Goal: Information Seeking & Learning: Learn about a topic

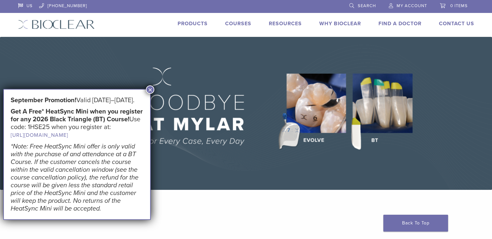
click at [152, 88] on button "×" at bounding box center [150, 89] width 8 height 8
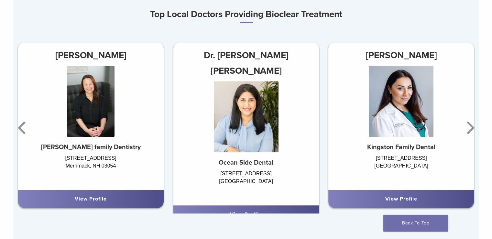
scroll to position [388, 0]
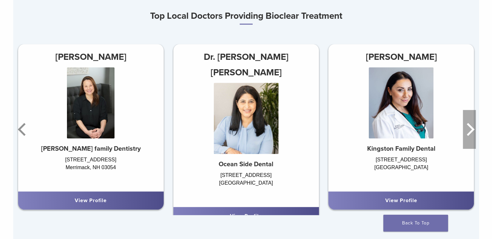
click at [467, 130] on icon "Next" at bounding box center [469, 129] width 13 height 39
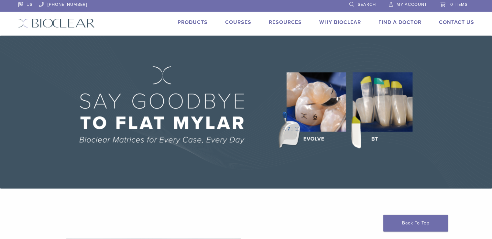
scroll to position [0, 0]
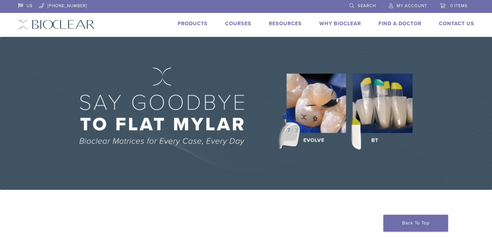
click at [190, 23] on link "Products" at bounding box center [193, 23] width 30 height 6
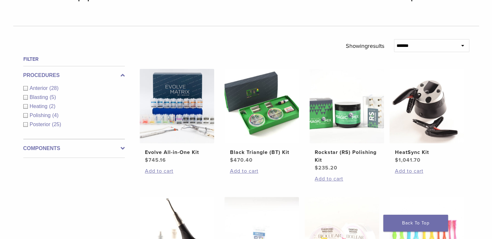
scroll to position [212, 0]
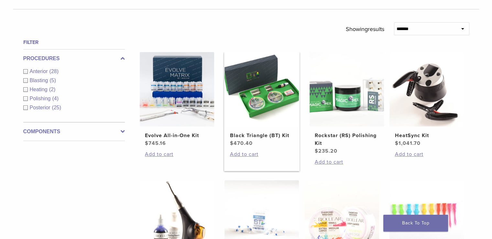
click at [268, 106] on img at bounding box center [262, 89] width 74 height 74
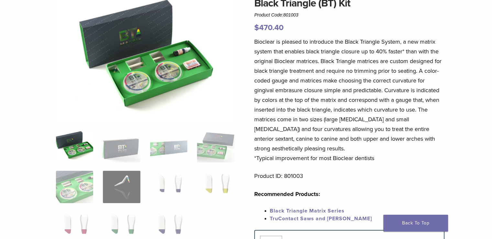
scroll to position [68, 0]
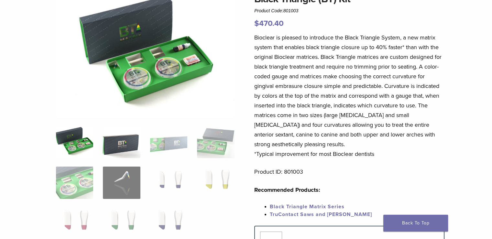
click at [125, 146] on img at bounding box center [121, 142] width 37 height 32
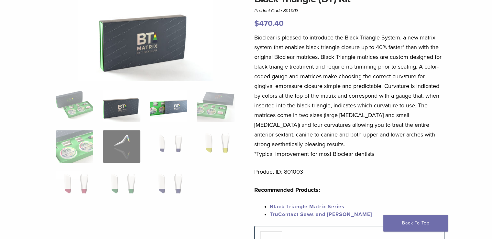
click at [172, 114] on img at bounding box center [168, 106] width 37 height 32
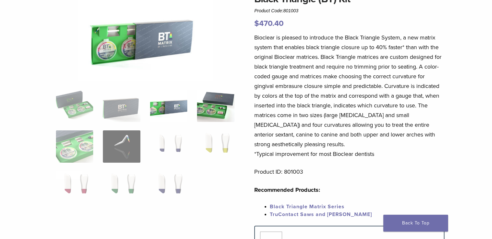
click at [213, 96] on img at bounding box center [215, 106] width 37 height 32
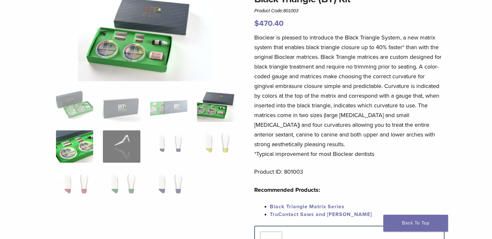
click at [74, 142] on img at bounding box center [74, 146] width 37 height 32
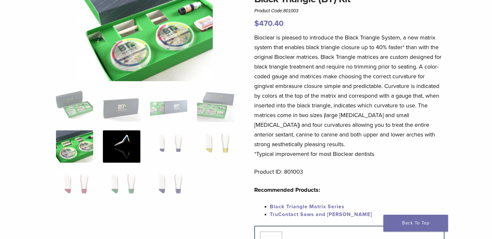
click at [119, 144] on img at bounding box center [121, 146] width 37 height 32
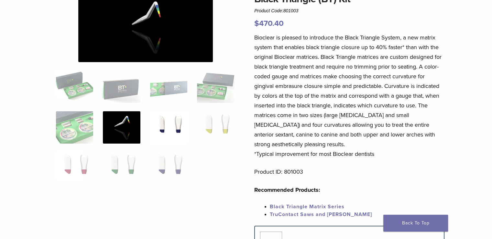
click at [166, 127] on img at bounding box center [168, 127] width 37 height 32
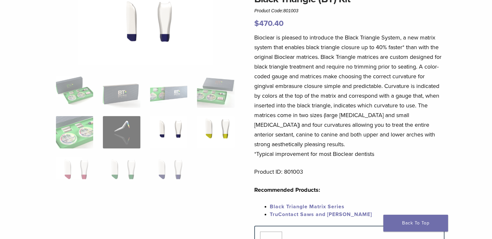
click at [217, 125] on img at bounding box center [215, 132] width 37 height 32
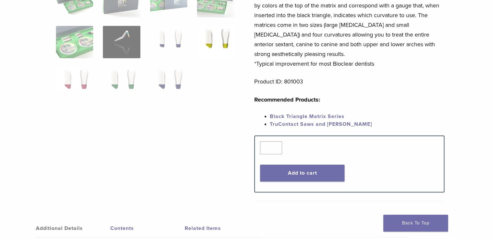
scroll to position [0, 0]
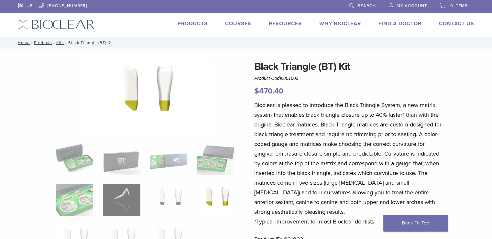
click at [197, 21] on link "Products" at bounding box center [193, 23] width 30 height 6
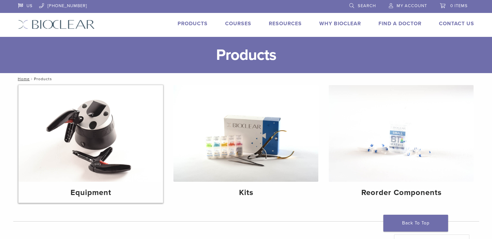
click at [81, 147] on img at bounding box center [90, 133] width 145 height 97
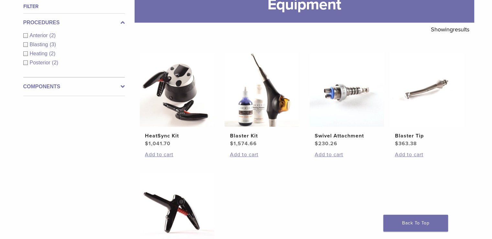
scroll to position [99, 0]
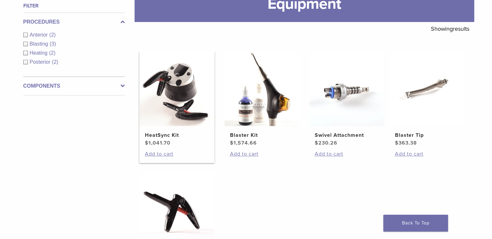
click at [165, 138] on h2 "HeatSync Kit" at bounding box center [177, 135] width 64 height 8
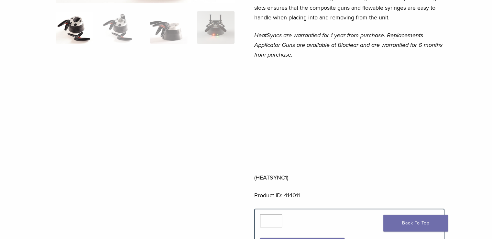
scroll to position [180, 0]
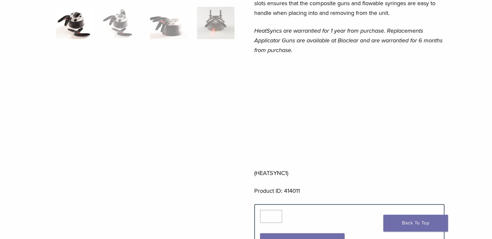
click at [152, 139] on div at bounding box center [145, 67] width 179 height 376
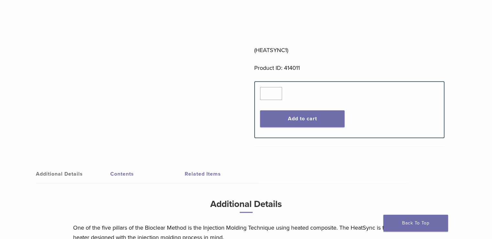
scroll to position [0, 0]
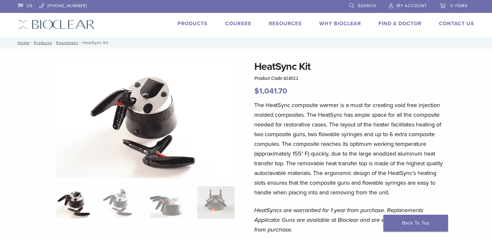
click at [128, 28] on div "Products Courses Resources Expand child menu Technique Guides, IFU, & SDS Why B…" at bounding box center [289, 24] width 389 height 9
click at [197, 26] on link "Products" at bounding box center [193, 23] width 30 height 6
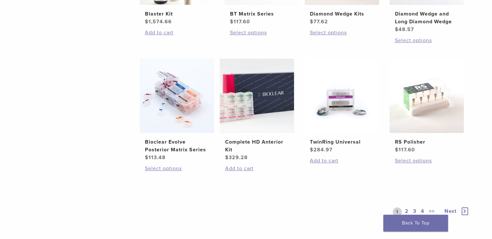
scroll to position [485, 0]
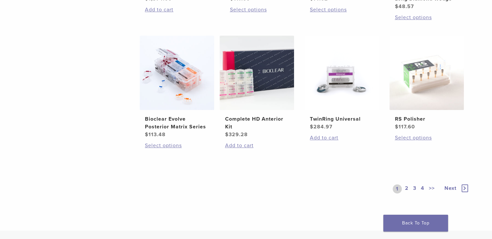
click at [405, 188] on link "2" at bounding box center [407, 189] width 6 height 9
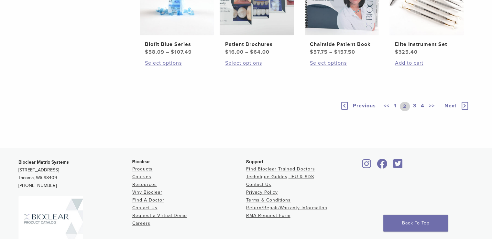
scroll to position [484, 0]
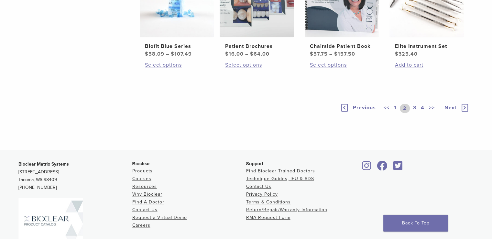
click at [465, 112] on icon at bounding box center [465, 108] width 6 height 8
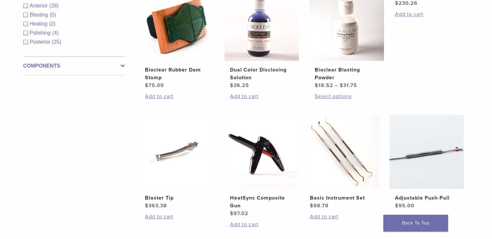
scroll to position [279, 0]
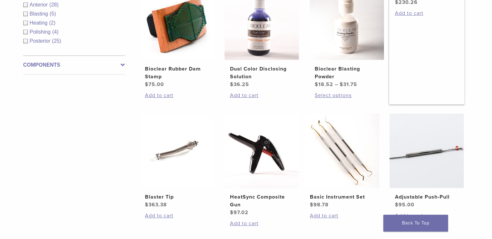
click at [174, 147] on img at bounding box center [177, 151] width 74 height 74
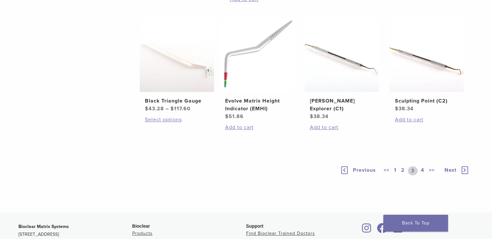
scroll to position [505, 0]
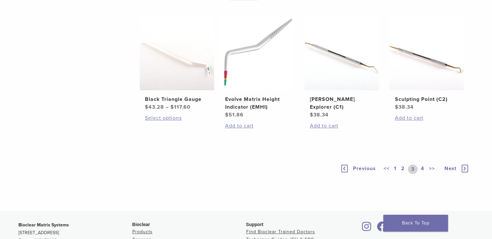
click at [423, 167] on link "4" at bounding box center [423, 169] width 6 height 9
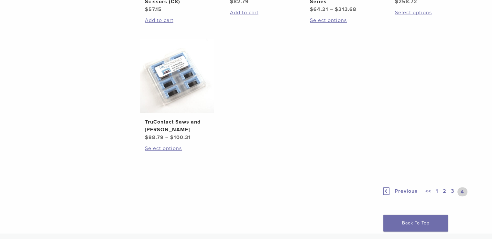
scroll to position [505, 0]
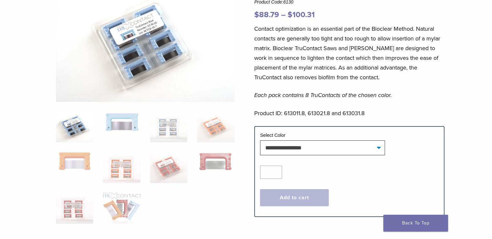
scroll to position [80, 0]
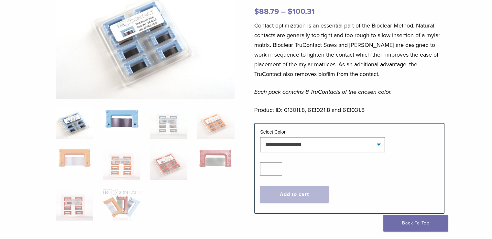
click at [118, 125] on img at bounding box center [121, 118] width 37 height 23
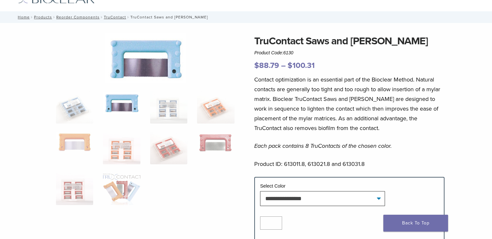
scroll to position [24, 0]
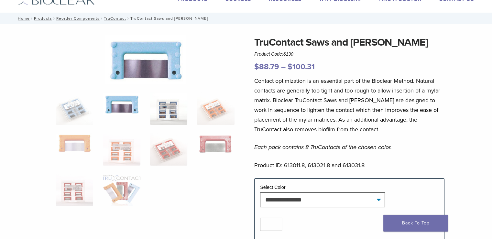
click at [162, 105] on img at bounding box center [168, 109] width 37 height 32
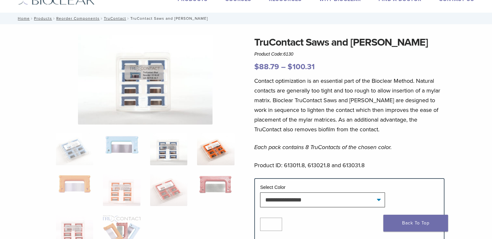
click at [217, 150] on img at bounding box center [215, 149] width 37 height 32
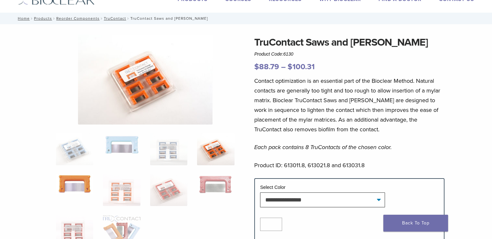
click at [76, 188] on img at bounding box center [74, 184] width 37 height 20
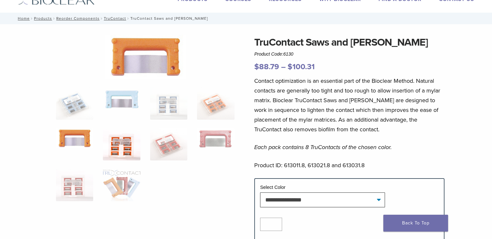
click at [124, 149] on img at bounding box center [121, 144] width 37 height 32
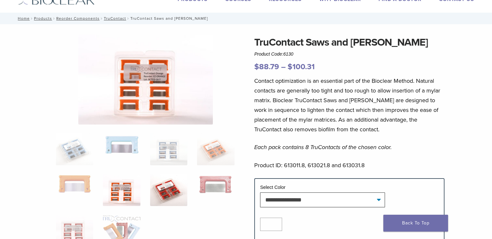
click at [167, 190] on img at bounding box center [168, 190] width 37 height 32
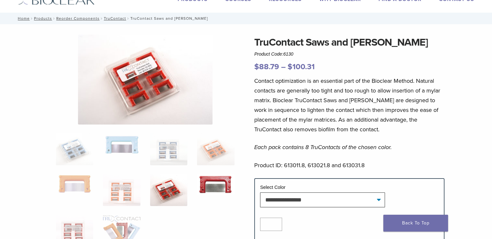
click at [225, 185] on img at bounding box center [215, 185] width 37 height 22
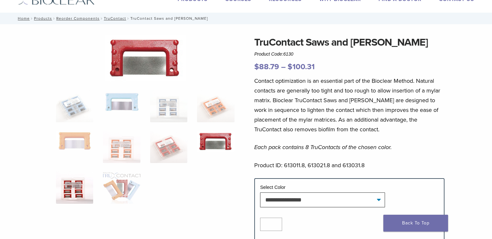
click at [81, 190] on img at bounding box center [74, 188] width 37 height 32
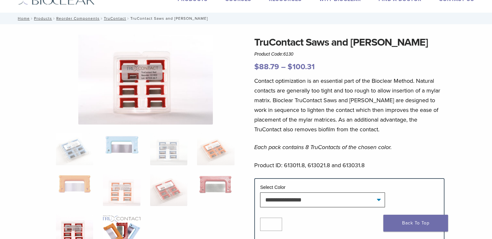
click at [123, 225] on img at bounding box center [121, 231] width 37 height 32
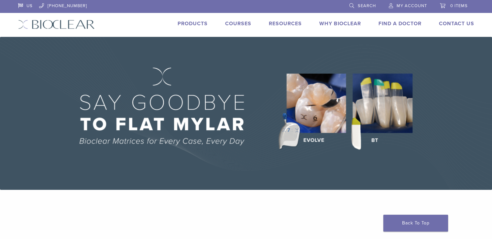
click at [191, 24] on link "Products" at bounding box center [193, 23] width 30 height 6
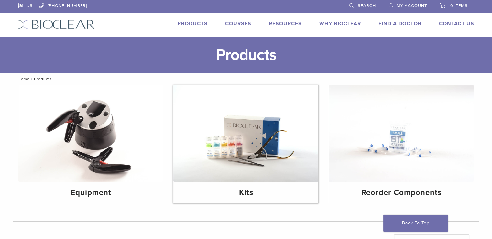
click at [269, 133] on img at bounding box center [246, 133] width 145 height 97
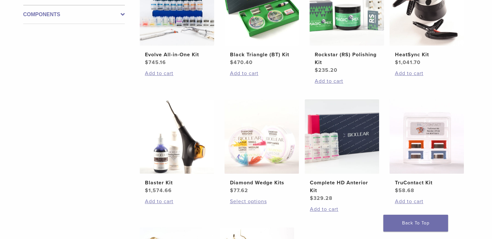
scroll to position [186, 0]
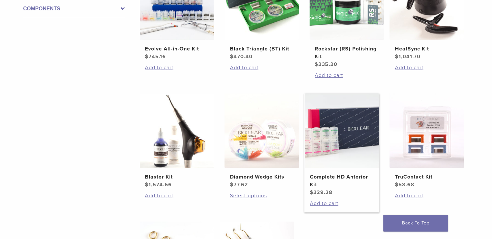
click at [338, 133] on img at bounding box center [342, 131] width 74 height 74
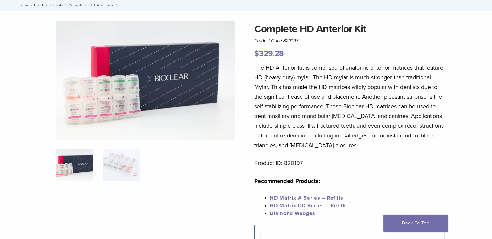
scroll to position [7, 0]
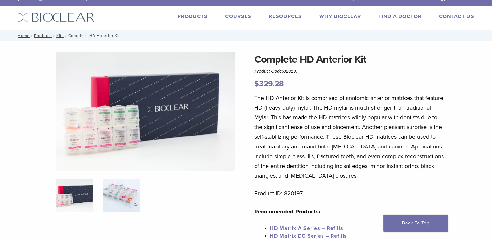
click at [126, 192] on img at bounding box center [121, 195] width 37 height 32
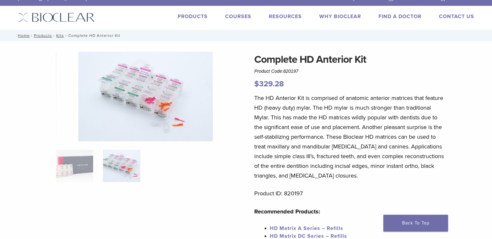
click at [238, 17] on link "Courses" at bounding box center [238, 16] width 26 height 6
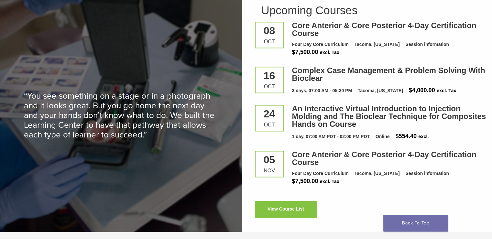
scroll to position [875, 0]
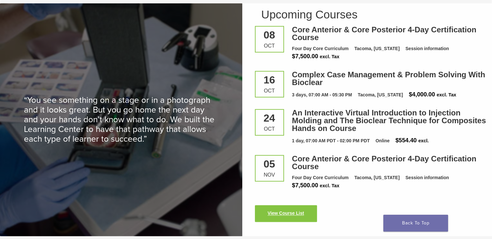
click at [294, 212] on link "View Course List" at bounding box center [286, 213] width 62 height 17
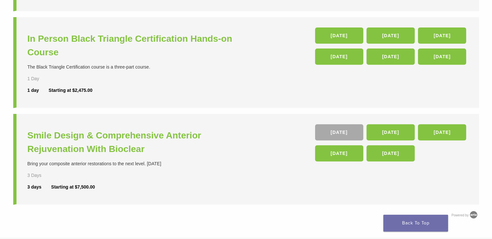
scroll to position [249, 0]
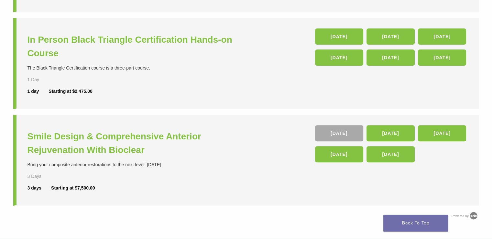
click at [480, 122] on div "**********" at bounding box center [246, 14] width 492 height 449
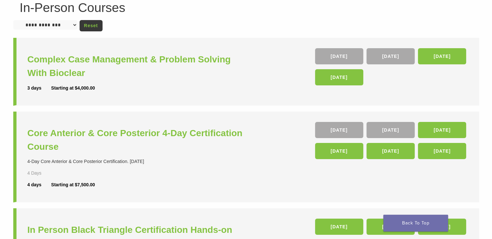
scroll to position [0, 0]
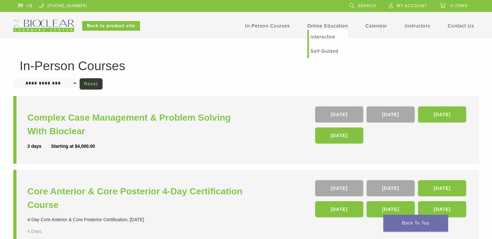
click at [338, 25] on link "Online Education" at bounding box center [328, 26] width 41 height 6
click at [327, 51] on link "Self Guided" at bounding box center [328, 51] width 39 height 14
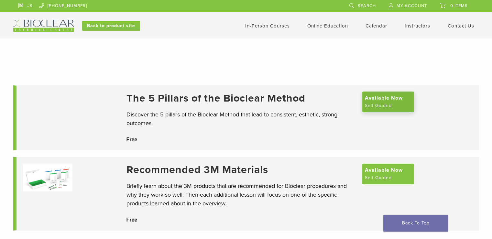
click at [389, 101] on span "Available Now" at bounding box center [384, 98] width 38 height 8
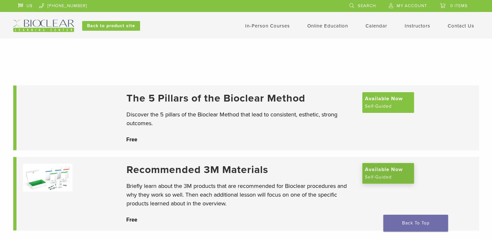
click at [390, 170] on span "Available Now" at bounding box center [384, 170] width 38 height 8
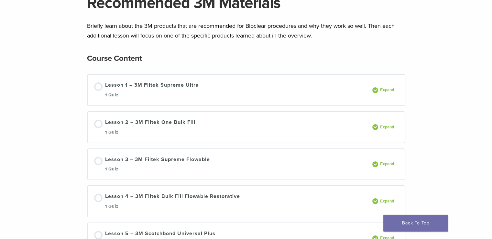
scroll to position [59, 0]
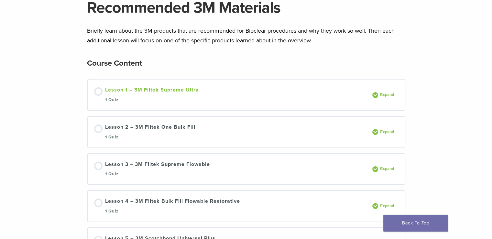
click at [96, 90] on div at bounding box center [98, 91] width 8 height 8
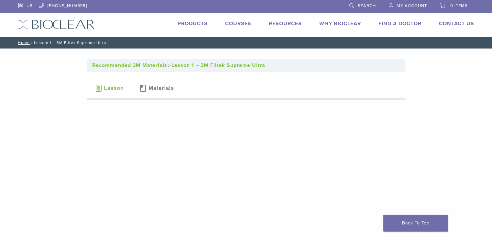
click at [128, 89] on button "Lesson" at bounding box center [109, 88] width 45 height 23
click at [242, 24] on link "Courses" at bounding box center [238, 23] width 26 height 6
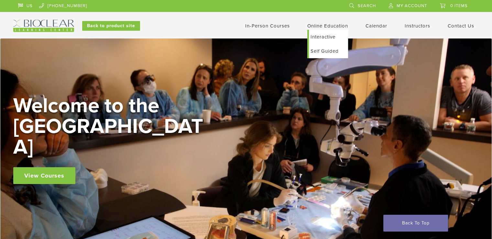
click at [332, 35] on link "Interactive" at bounding box center [328, 37] width 39 height 14
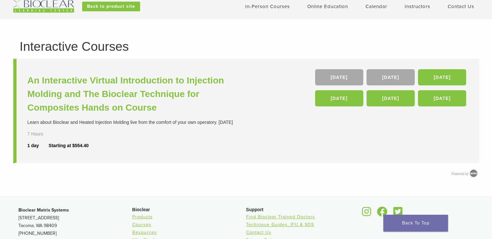
scroll to position [17, 0]
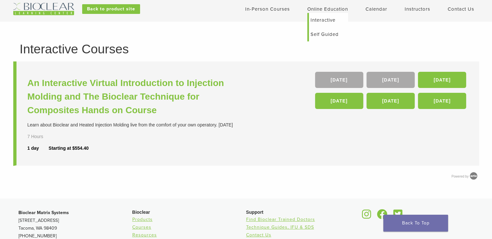
click at [334, 33] on link "Self Guided" at bounding box center [328, 34] width 39 height 14
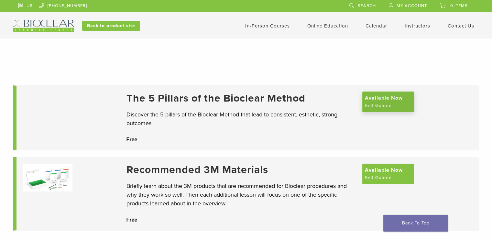
click at [384, 102] on span "Available Now" at bounding box center [384, 98] width 38 height 8
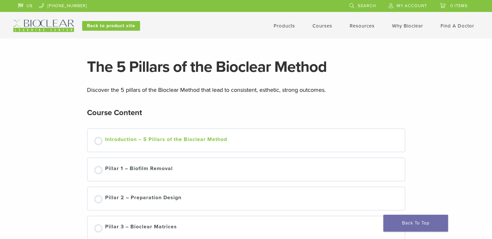
click at [168, 141] on div "Introduction – 5 Pillars of the Bioclear Method" at bounding box center [166, 141] width 122 height 10
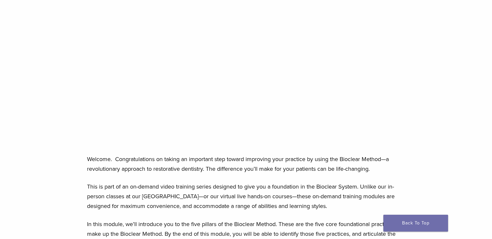
scroll to position [133, 0]
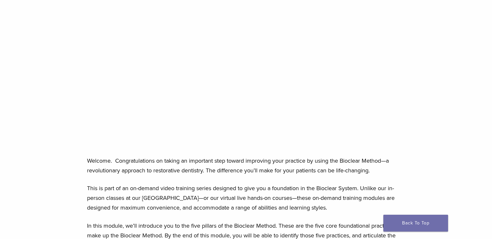
drag, startPoint x: 492, startPoint y: 61, endPoint x: 494, endPoint y: 15, distance: 46.0
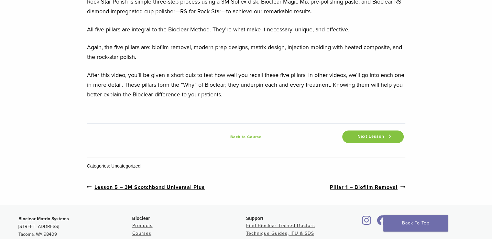
scroll to position [957, 0]
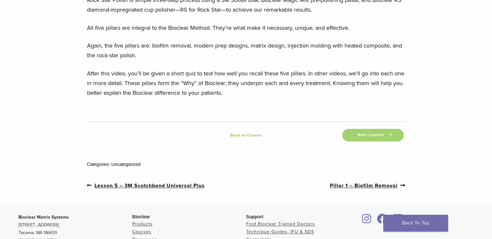
click at [375, 133] on span "Next Lesson" at bounding box center [371, 135] width 34 height 5
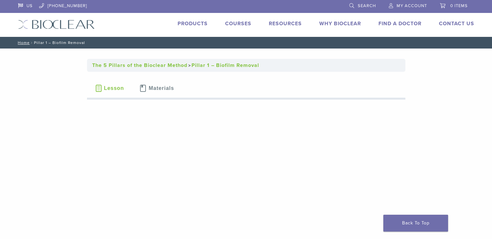
click at [168, 90] on span "Materials" at bounding box center [161, 88] width 25 height 5
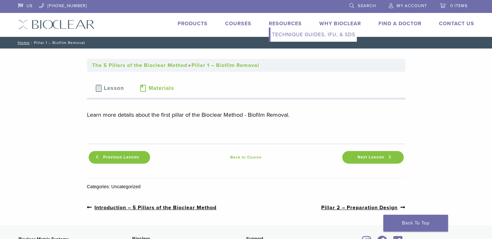
click at [286, 35] on link "Technique Guides, IFU, & SDS" at bounding box center [314, 35] width 86 height 14
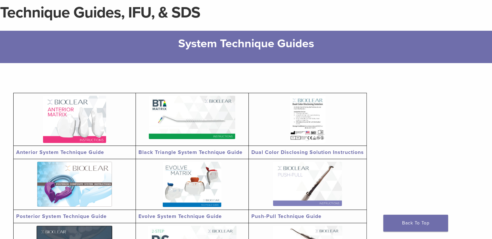
scroll to position [58, 0]
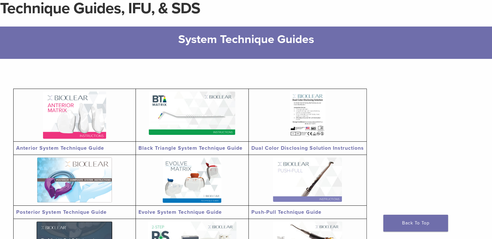
click at [82, 115] on img at bounding box center [74, 115] width 63 height 47
click at [187, 108] on img at bounding box center [192, 113] width 86 height 43
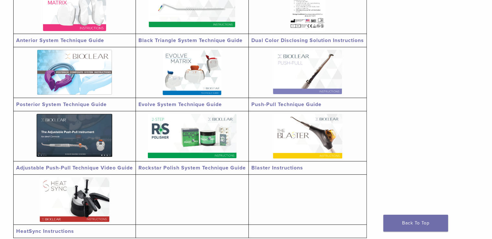
scroll to position [172, 0]
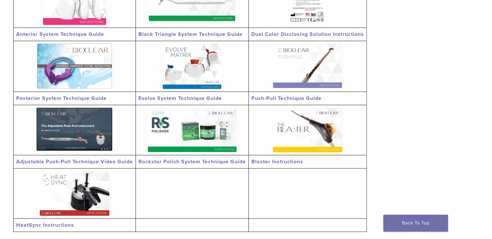
click at [317, 60] on img at bounding box center [307, 66] width 69 height 44
click at [74, 133] on img at bounding box center [75, 129] width 76 height 43
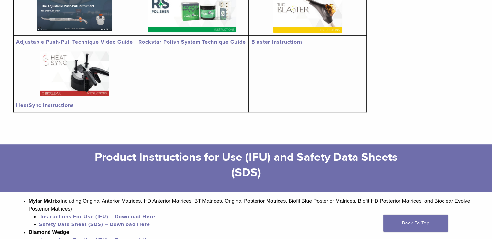
scroll to position [0, 0]
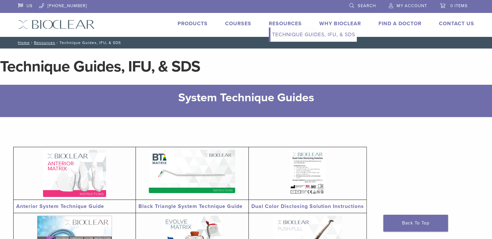
click at [287, 22] on link "Resources" at bounding box center [285, 23] width 33 height 6
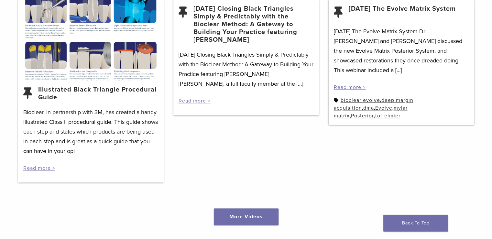
scroll to position [862, 0]
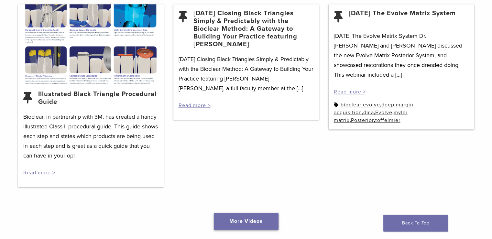
click at [255, 221] on link "More Videos" at bounding box center [246, 221] width 65 height 17
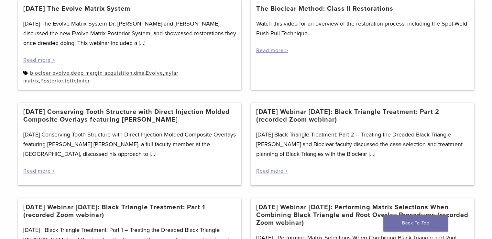
scroll to position [397, 0]
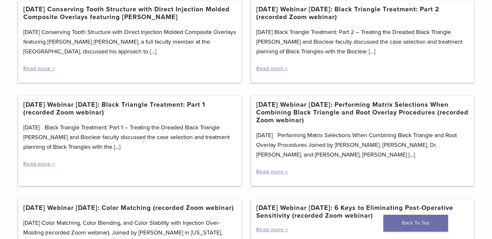
click at [490, 152] on div "Category: Videos Section builder not enabled for post $post_id Illustrated Blac…" at bounding box center [246, 35] width 492 height 697
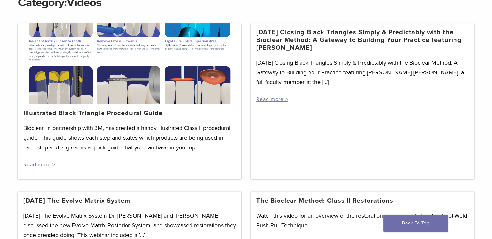
scroll to position [0, 0]
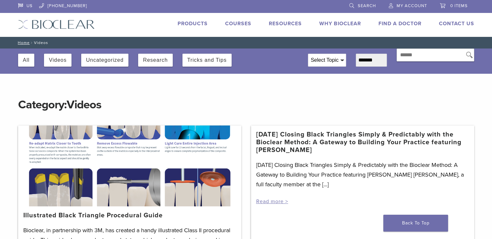
click at [338, 132] on link "[DATE] Closing Black Triangles Simply & Predictably with the Bioclear Method: A…" at bounding box center [362, 142] width 213 height 23
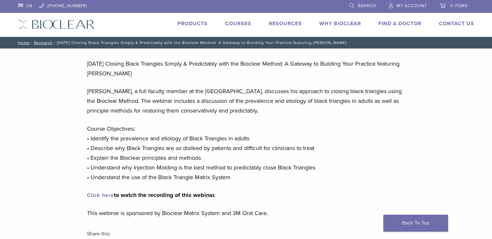
click at [106, 194] on link "Click here" at bounding box center [100, 195] width 27 height 6
